Goal: Use online tool/utility: Utilize a website feature to perform a specific function

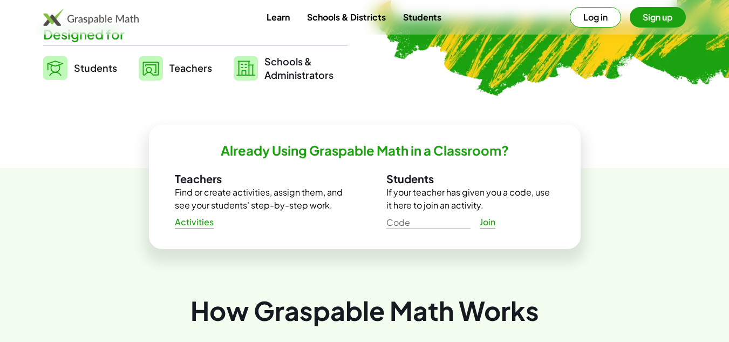
click at [329, 160] on div "Already Using Graspable Math in a Classroom? Teachers Find or create activities…" at bounding box center [365, 187] width 432 height 124
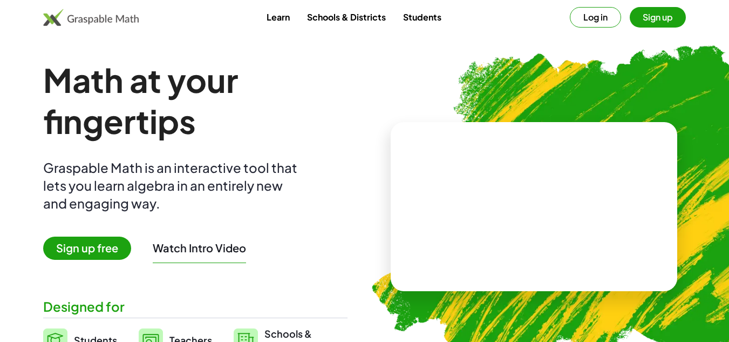
scroll to position [1, 0]
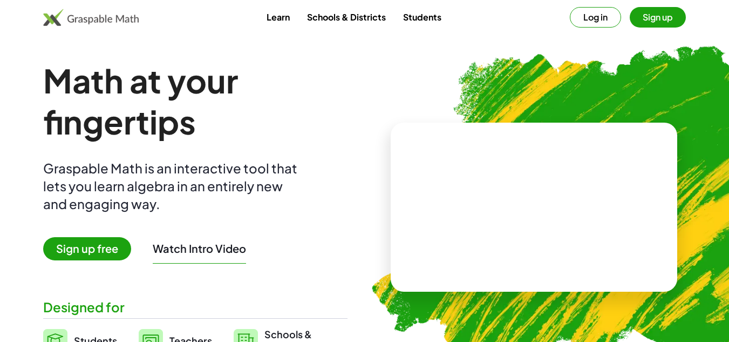
click at [109, 249] on span "Sign up free" at bounding box center [87, 248] width 88 height 23
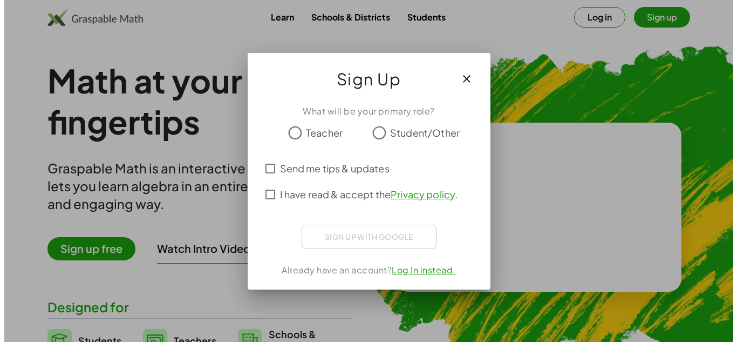
scroll to position [0, 0]
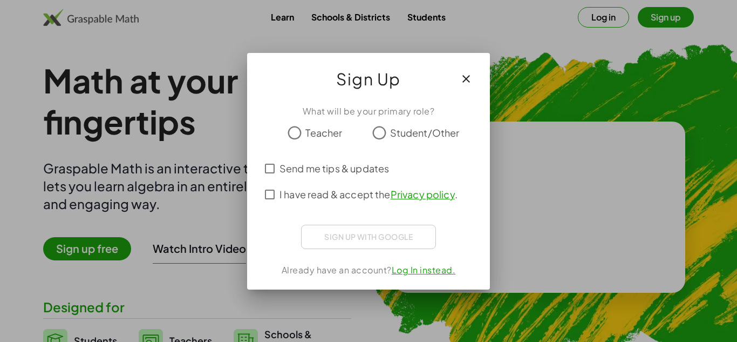
click at [411, 130] on span "Student/Other" at bounding box center [425, 132] width 70 height 15
click at [401, 248] on div "Sign up with Google Acceder con Google Acceder con Google. Se abre en una pesta…" at bounding box center [368, 237] width 135 height 24
click at [407, 241] on div "Sign up with Google Acceder con Google Acceder con Google. Se abre en una pesta…" at bounding box center [368, 237] width 135 height 24
click at [300, 199] on span "I have read & accept the Privacy policy ." at bounding box center [369, 194] width 178 height 15
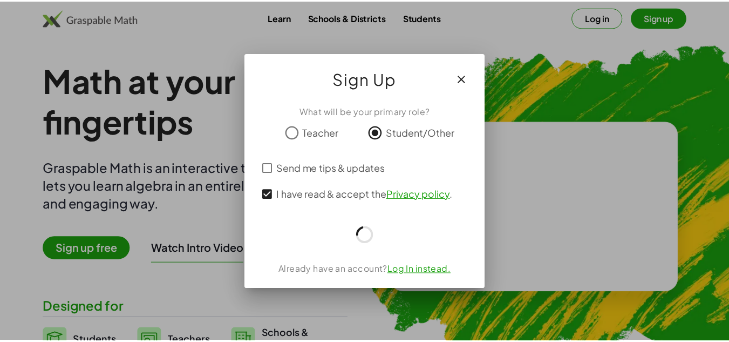
scroll to position [1, 0]
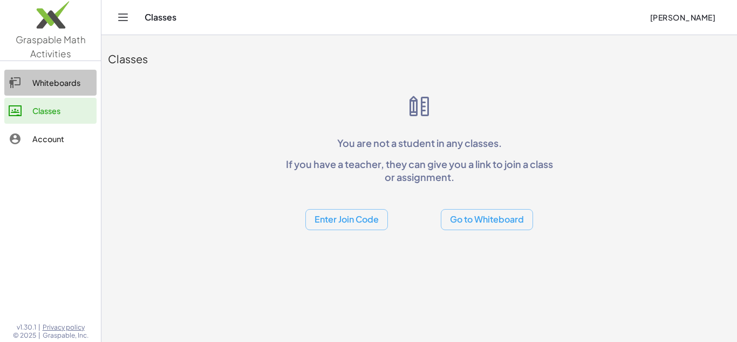
click at [43, 74] on link "Whiteboards" at bounding box center [50, 83] width 92 height 26
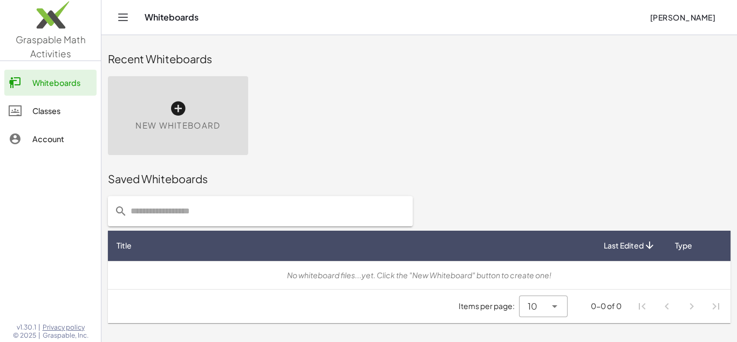
click at [357, 128] on div "New Whiteboard" at bounding box center [419, 116] width 636 height 92
click at [193, 104] on div "New Whiteboard" at bounding box center [178, 115] width 140 height 79
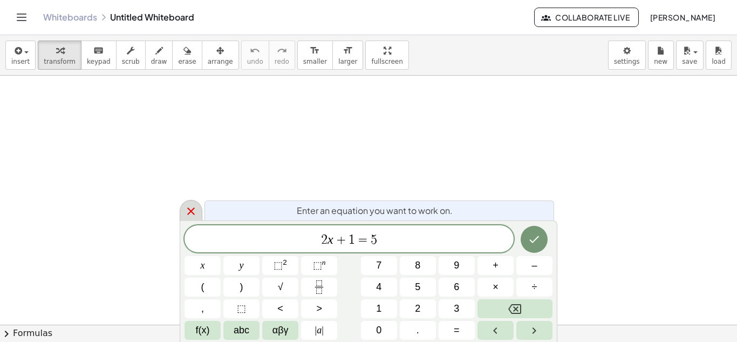
click at [194, 216] on icon at bounding box center [191, 211] width 13 height 13
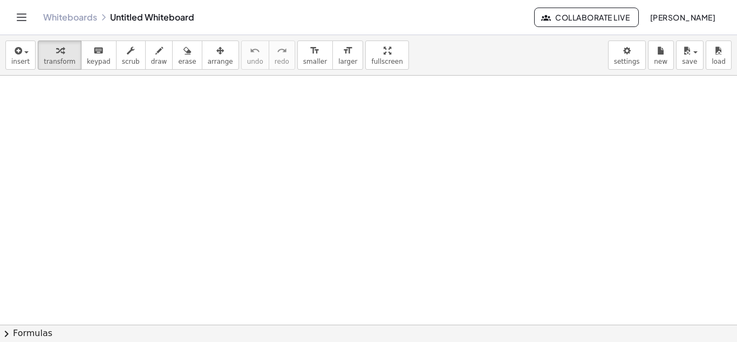
click at [305, 225] on div at bounding box center [368, 325] width 737 height 498
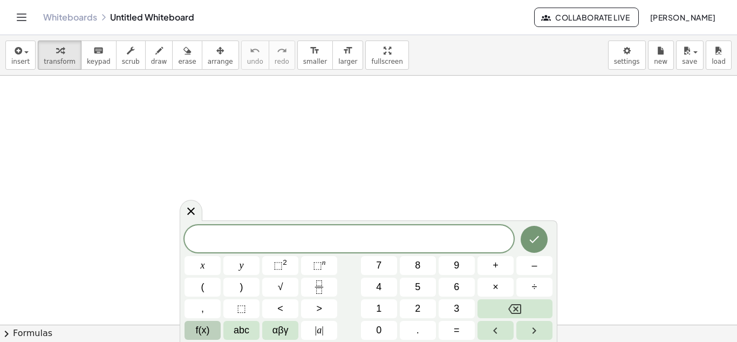
click at [209, 326] on span "f(x)" at bounding box center [203, 330] width 14 height 15
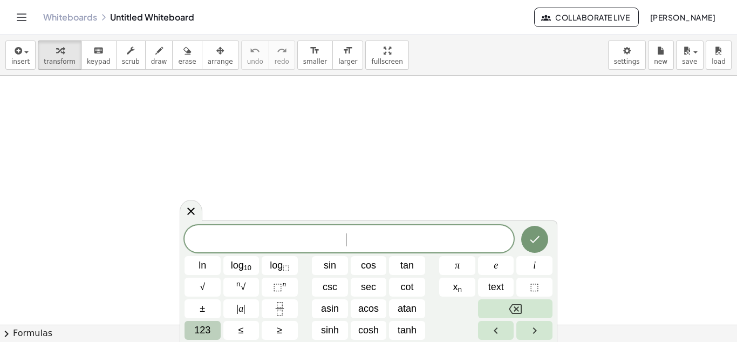
click at [212, 324] on button "123" at bounding box center [203, 330] width 36 height 19
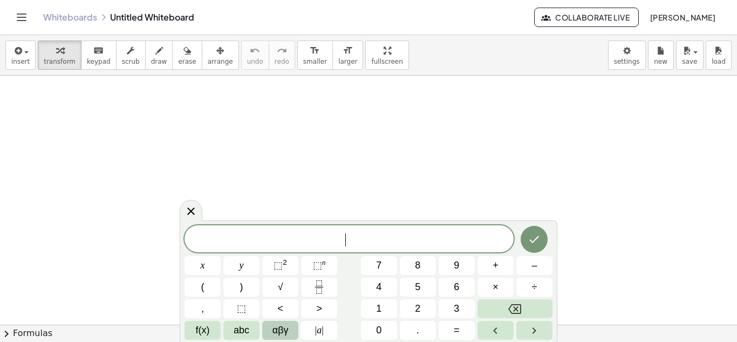
click at [267, 329] on button "αβγ" at bounding box center [280, 330] width 36 height 19
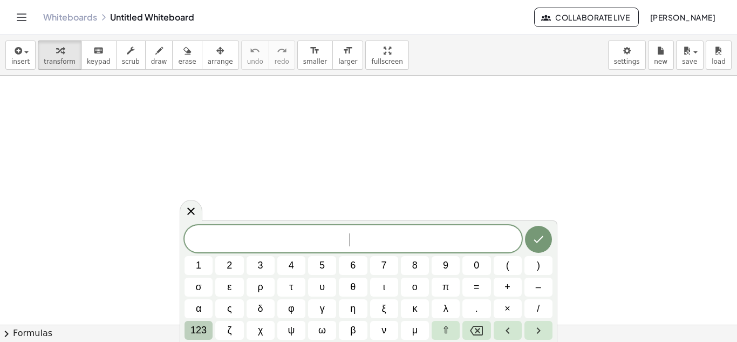
click at [206, 331] on span "123" at bounding box center [199, 330] width 16 height 15
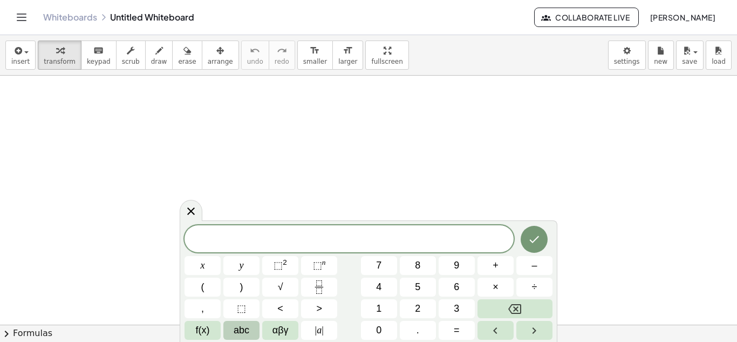
click at [226, 328] on button "abc" at bounding box center [241, 330] width 36 height 19
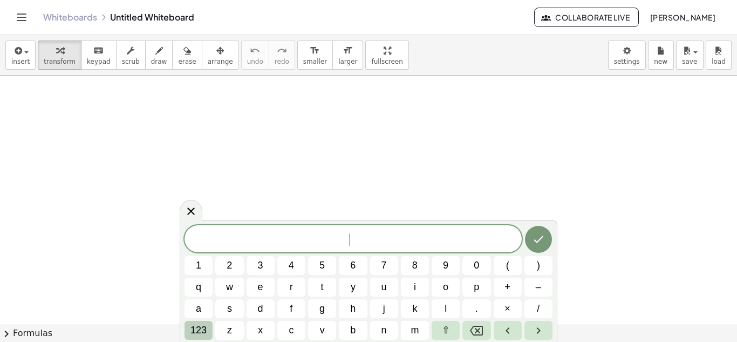
click at [194, 330] on span "123" at bounding box center [199, 330] width 16 height 15
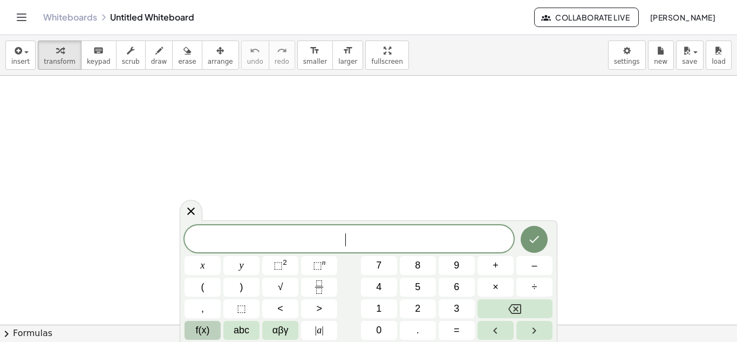
click at [215, 326] on button "f(x)" at bounding box center [203, 330] width 36 height 19
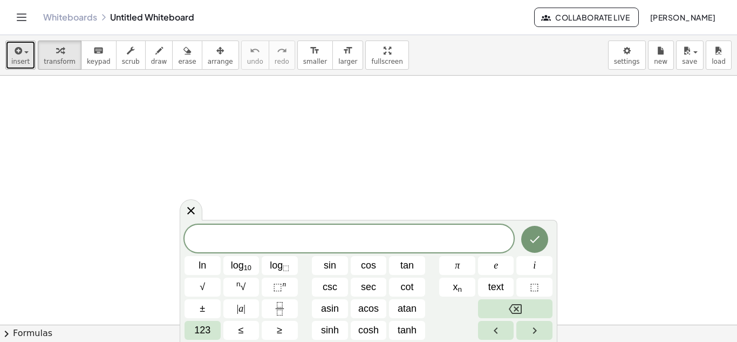
click at [30, 57] on button "insert" at bounding box center [20, 54] width 30 height 29
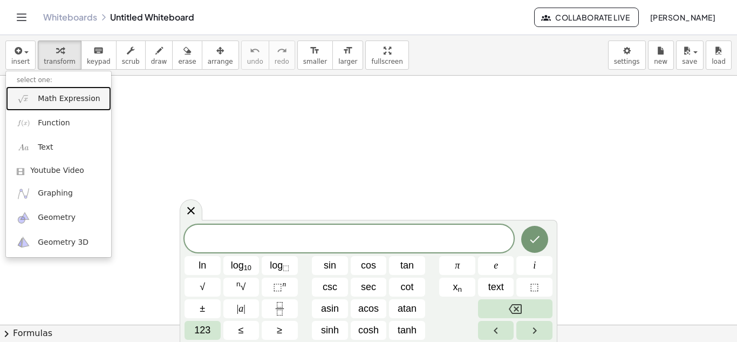
click at [60, 103] on span "Math Expression" at bounding box center [69, 98] width 62 height 11
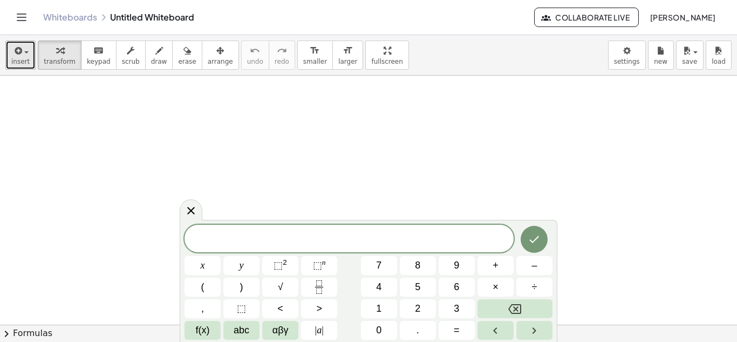
click at [9, 49] on button "insert" at bounding box center [20, 54] width 30 height 29
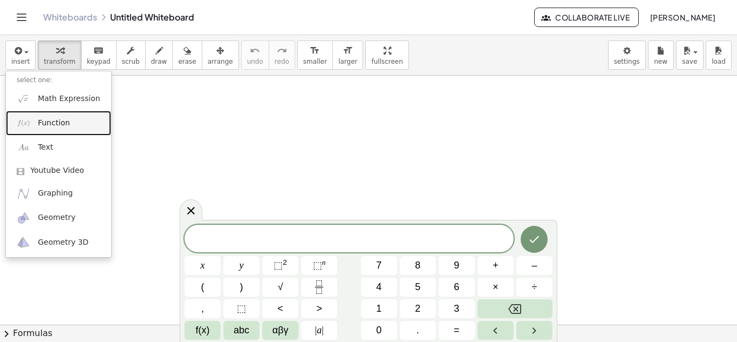
click at [71, 132] on link "Function" at bounding box center [58, 123] width 105 height 24
